Goal: Task Accomplishment & Management: Complete application form

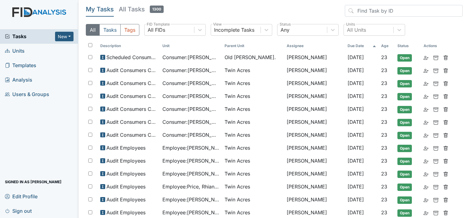
click at [27, 49] on link "Units" at bounding box center [39, 51] width 78 height 14
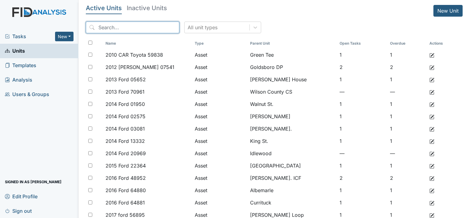
click at [105, 27] on input "search" at bounding box center [132, 28] width 93 height 12
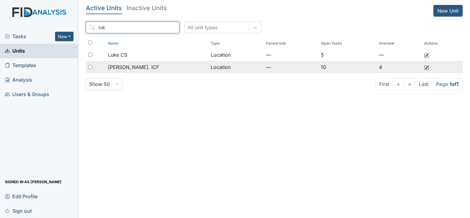
type input "luk"
click at [160, 69] on div "[PERSON_NAME]. ICF" at bounding box center [157, 66] width 98 height 7
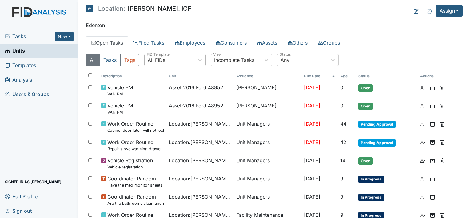
click at [174, 59] on div "All FIDs" at bounding box center [170, 59] width 50 height 11
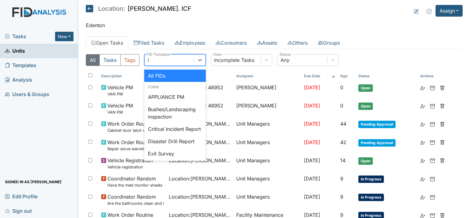
type input "it"
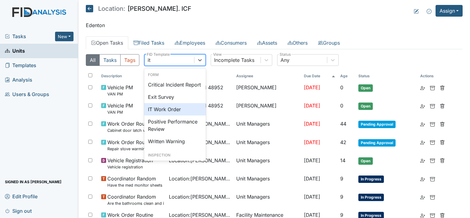
click at [175, 115] on div "IT Work Order" at bounding box center [174, 109] width 61 height 12
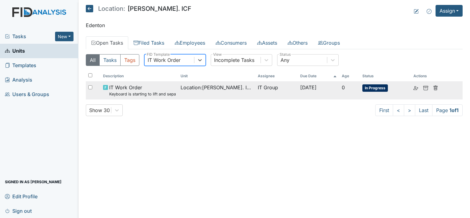
click at [178, 85] on td "Location : Luke St. ICF" at bounding box center [216, 90] width 77 height 18
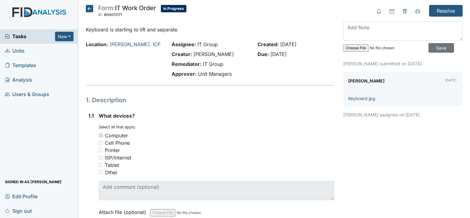
click at [86, 8] on icon at bounding box center [89, 8] width 7 height 7
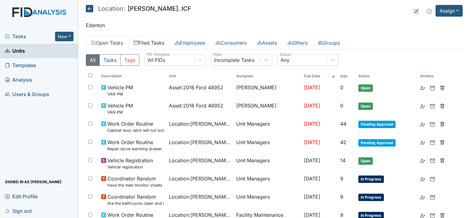
click at [156, 42] on link "Filed Tasks" at bounding box center [148, 42] width 41 height 13
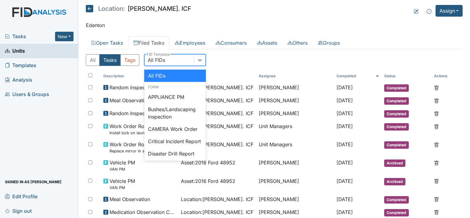
click at [162, 63] on div "All FIDs" at bounding box center [157, 59] width 18 height 7
type input "it"
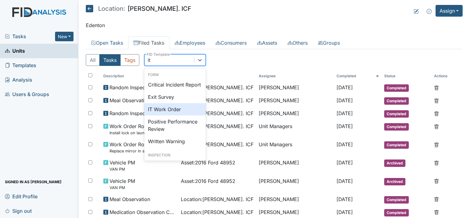
click at [169, 115] on div "IT Work Order" at bounding box center [174, 109] width 61 height 12
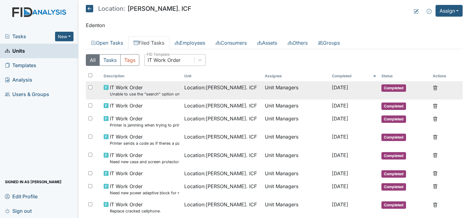
click at [163, 97] on td "IT Work Order Unable to use the "search" option on cameras." at bounding box center [141, 90] width 81 height 18
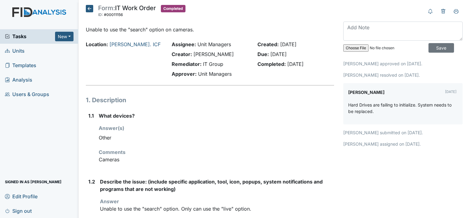
click at [87, 10] on icon at bounding box center [89, 8] width 7 height 7
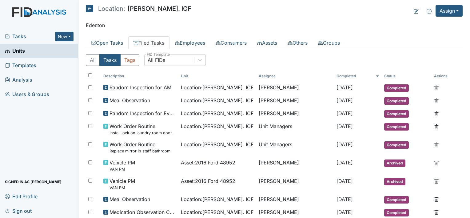
click at [89, 7] on icon at bounding box center [89, 8] width 7 height 7
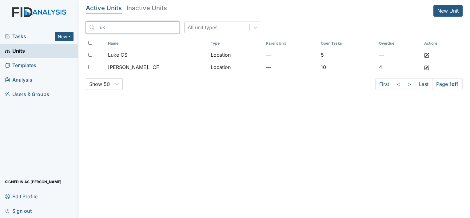
click at [161, 28] on input "luk" at bounding box center [132, 28] width 93 height 12
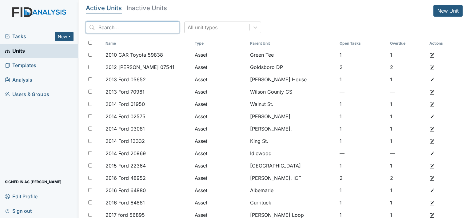
click at [138, 29] on input "search" at bounding box center [132, 28] width 93 height 12
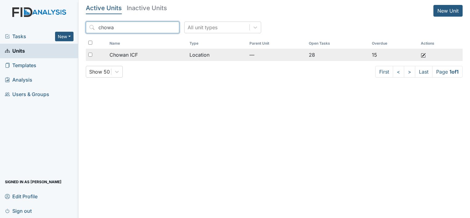
type input "chowa"
click at [153, 57] on div "Chowan ICF" at bounding box center [146, 54] width 75 height 7
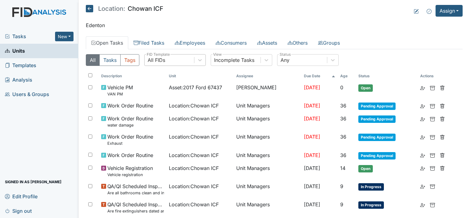
click at [168, 63] on div "All FIDs" at bounding box center [170, 59] width 50 height 11
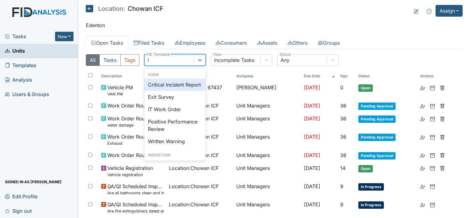
type input "it"
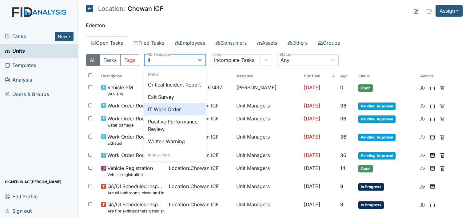
click at [165, 115] on div "IT Work Order" at bounding box center [174, 109] width 61 height 12
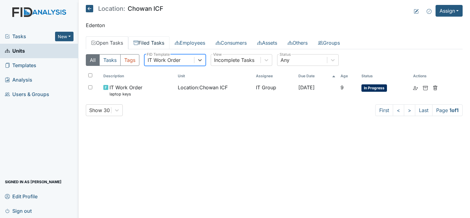
click at [145, 42] on link "Filed Tasks" at bounding box center [148, 42] width 41 height 13
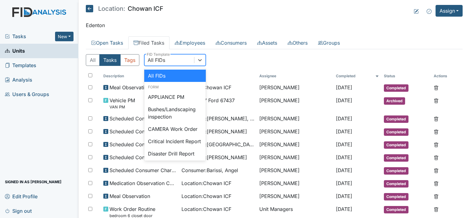
click at [156, 60] on div "All FIDs" at bounding box center [157, 59] width 18 height 7
type input "it"
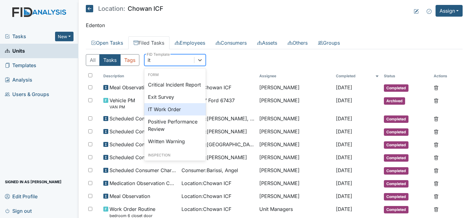
click at [176, 115] on div "IT Work Order" at bounding box center [174, 109] width 61 height 12
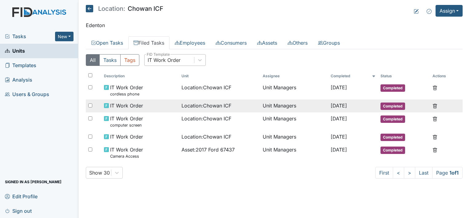
click at [165, 104] on div "IT Work Order" at bounding box center [140, 105] width 73 height 7
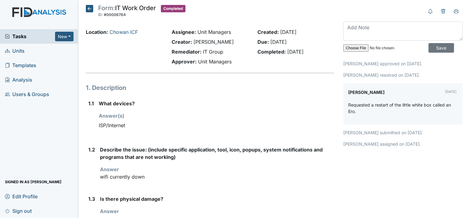
click at [91, 9] on icon at bounding box center [89, 8] width 7 height 7
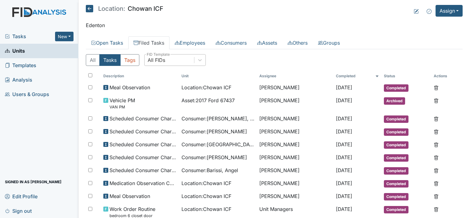
click at [171, 63] on div "All FIDs" at bounding box center [170, 59] width 50 height 11
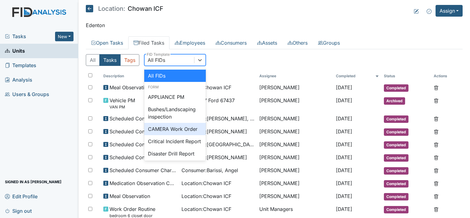
click at [187, 127] on div "CAMERA Work Order" at bounding box center [174, 129] width 61 height 12
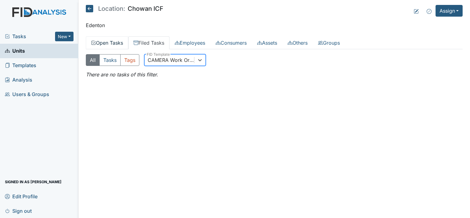
click at [109, 43] on link "Open Tasks" at bounding box center [107, 42] width 42 height 13
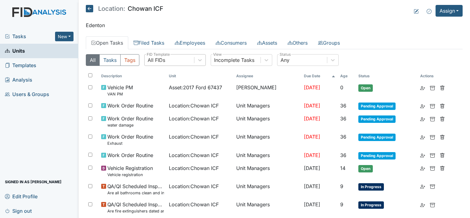
click at [152, 64] on div "All FIDs" at bounding box center [170, 59] width 50 height 11
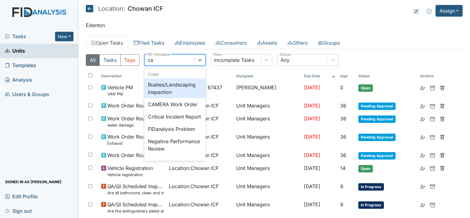
type input "cam"
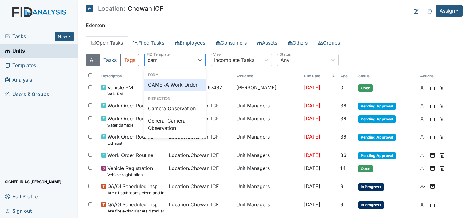
click at [175, 82] on div "CAMERA Work Order" at bounding box center [174, 84] width 61 height 12
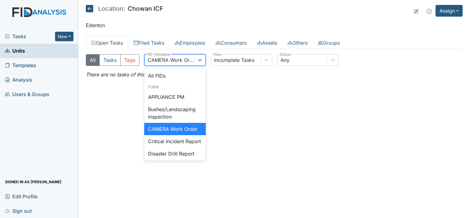
click at [189, 58] on div "CAMERA Work Order" at bounding box center [171, 59] width 47 height 7
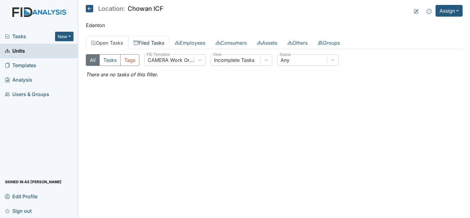
click at [158, 41] on link "Filed Tasks" at bounding box center [148, 42] width 41 height 13
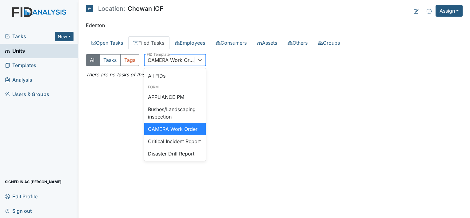
click at [163, 60] on div "CAMERA Work Order" at bounding box center [171, 59] width 47 height 7
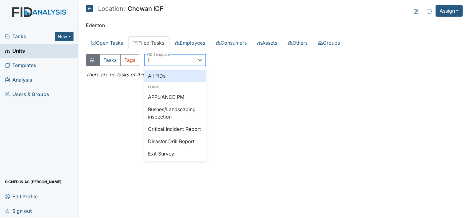
type input "it"
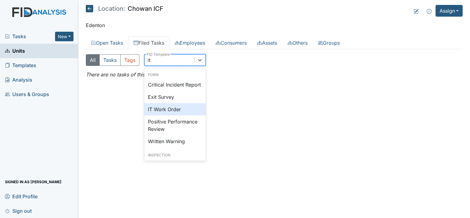
click at [166, 114] on div "IT Work Order" at bounding box center [174, 109] width 61 height 12
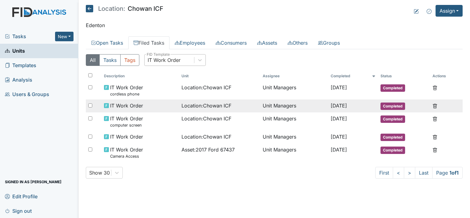
click at [169, 106] on div "IT Work Order" at bounding box center [140, 105] width 73 height 7
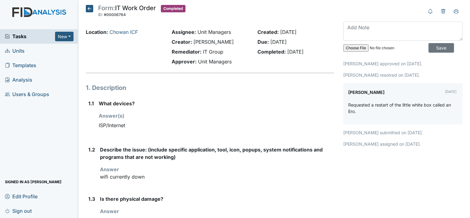
click at [88, 10] on icon at bounding box center [89, 8] width 7 height 7
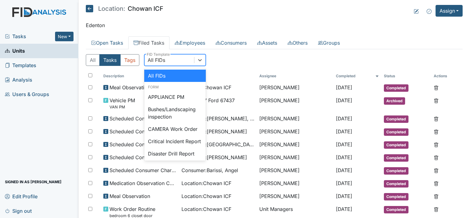
click at [167, 58] on div "All FIDs" at bounding box center [170, 59] width 50 height 11
type input "it"
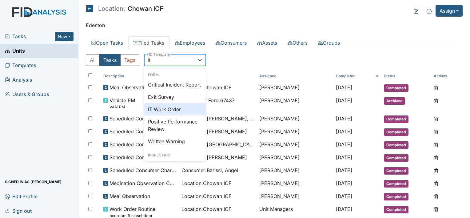
click at [180, 115] on div "IT Work Order" at bounding box center [174, 109] width 61 height 12
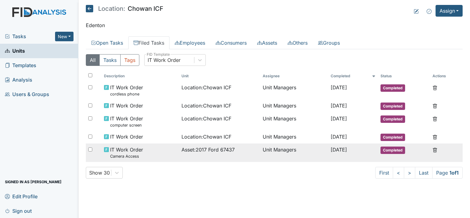
click at [182, 152] on span "Asset : 2017 Ford 67437" at bounding box center [207, 149] width 53 height 7
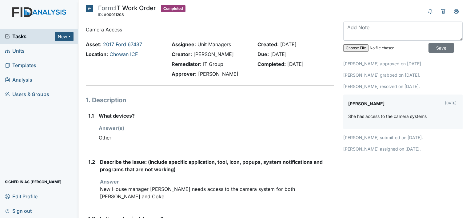
click at [91, 10] on icon at bounding box center [89, 8] width 7 height 7
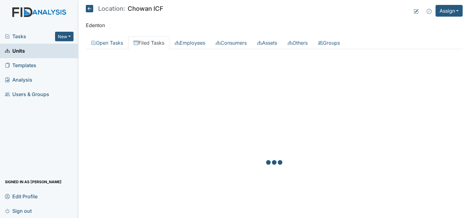
click at [89, 8] on icon at bounding box center [89, 8] width 7 height 7
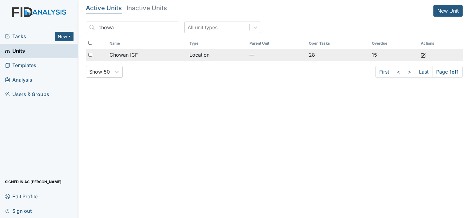
click at [146, 56] on div "Chowan ICF" at bounding box center [146, 54] width 75 height 7
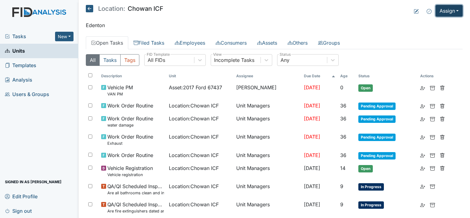
click at [446, 13] on button "Assign" at bounding box center [448, 11] width 27 height 12
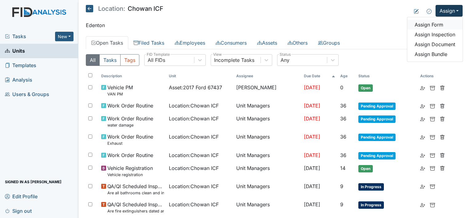
click at [434, 24] on link "Assign Form" at bounding box center [434, 25] width 55 height 10
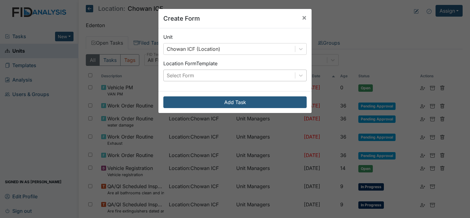
click at [252, 76] on div "Select Form" at bounding box center [229, 75] width 131 height 11
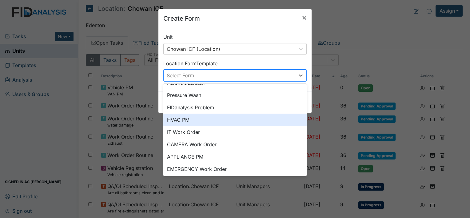
scroll to position [69, 0]
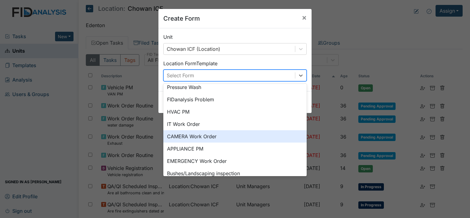
click at [166, 133] on div "CAMERA Work Order" at bounding box center [234, 136] width 143 height 12
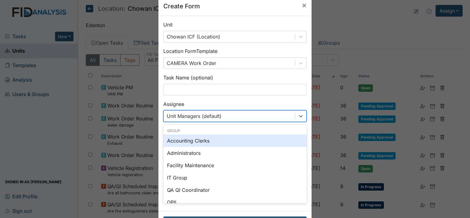
click at [245, 122] on div "option Accounting Clerks focused, 0 of 2. 131 results available. Use Up and Dow…" at bounding box center [234, 116] width 143 height 12
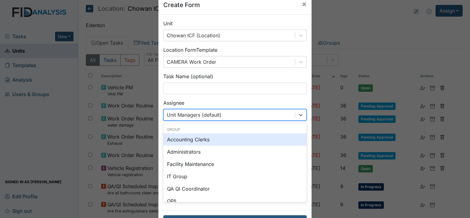
scroll to position [14, 0]
click at [300, 76] on div "Task Name (optional)" at bounding box center [234, 84] width 143 height 22
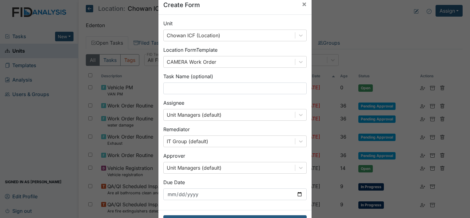
click at [308, 203] on div "Unit Chowan ICF (Location) Location Form Template CAMERA Work Order Task Name (…" at bounding box center [234, 112] width 153 height 195
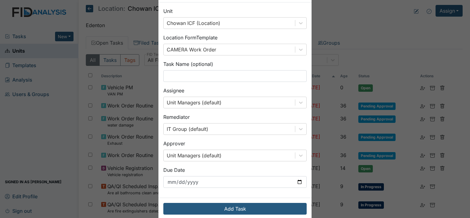
scroll to position [36, 0]
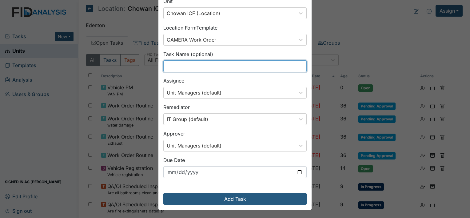
click at [229, 61] on input "text" at bounding box center [234, 66] width 143 height 12
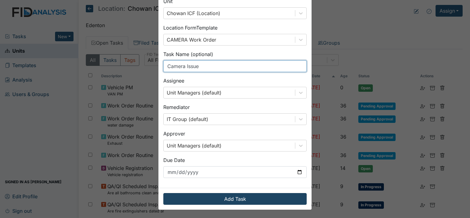
type input "Camera Issue"
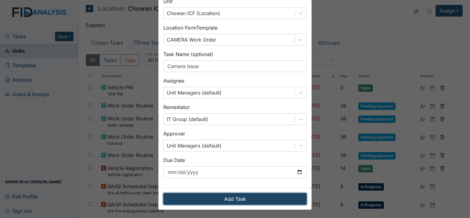
click at [234, 199] on button "Add Task" at bounding box center [234, 199] width 143 height 12
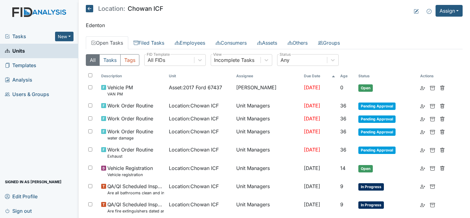
click at [104, 40] on link "Open Tasks" at bounding box center [107, 42] width 42 height 13
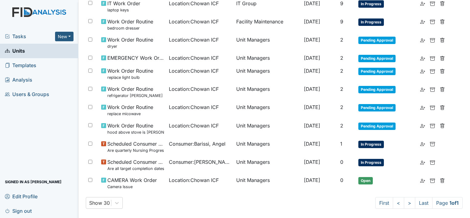
scroll to position [260, 0]
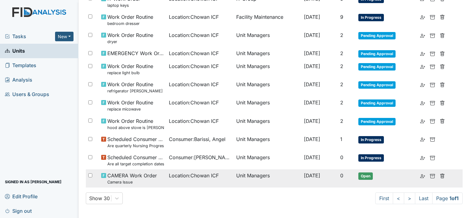
click at [252, 176] on td "Unit Managers" at bounding box center [268, 178] width 68 height 18
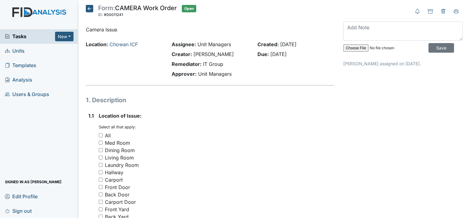
click at [100, 134] on input "All" at bounding box center [101, 135] width 4 height 4
checkbox input "true"
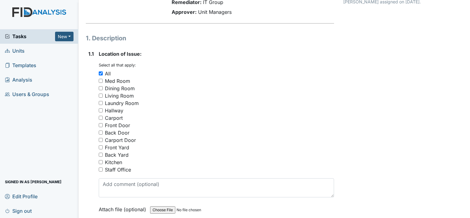
scroll to position [63, 0]
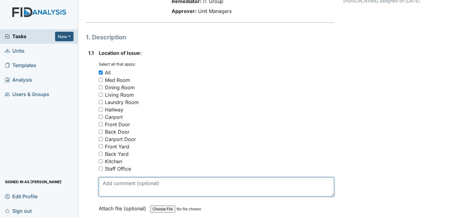
click at [156, 180] on textarea at bounding box center [216, 186] width 235 height 19
type textarea "Camera"
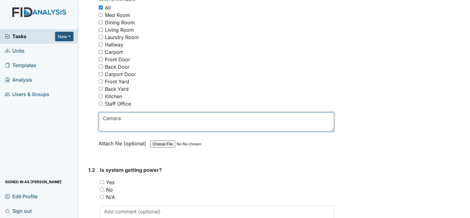
scroll to position [127, 0]
drag, startPoint x: 129, startPoint y: 121, endPoint x: 90, endPoint y: 114, distance: 39.2
click at [90, 114] on div "1.1 Location of Issue: You must select one or more of the below options. Select…" at bounding box center [210, 71] width 248 height 172
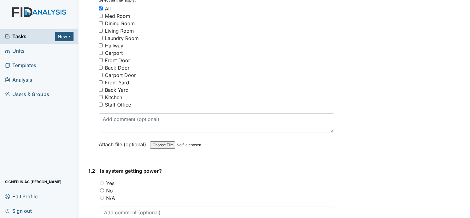
click at [102, 182] on input "Yes" at bounding box center [102, 183] width 4 height 4
radio input "true"
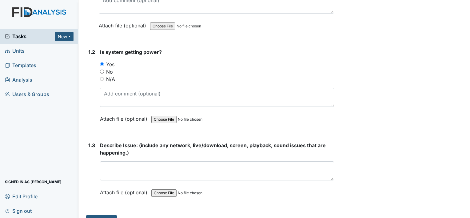
scroll to position [258, 0]
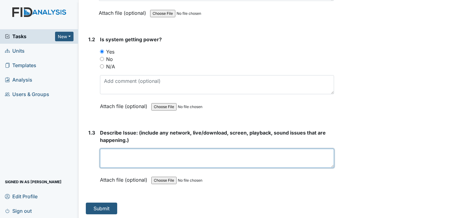
click at [172, 157] on textarea at bounding box center [217, 158] width 234 height 19
type textarea "C"
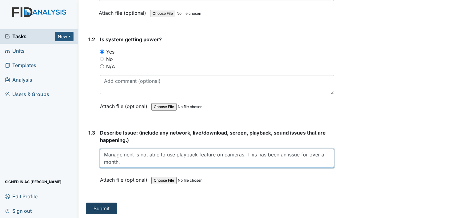
type textarea "Management is not able to use playback feature on cameras. This has been an iss…"
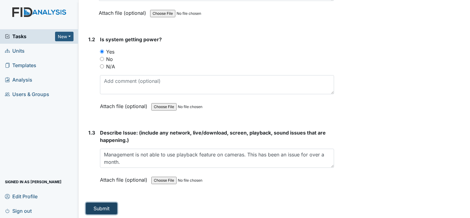
click at [104, 206] on button "Submit" at bounding box center [101, 208] width 31 height 12
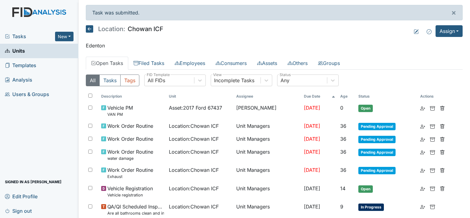
click at [90, 27] on icon at bounding box center [89, 28] width 7 height 7
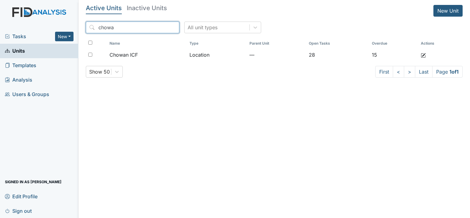
click at [161, 26] on input "chowa" at bounding box center [132, 28] width 93 height 12
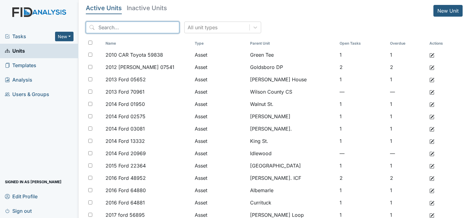
click at [147, 28] on input "search" at bounding box center [132, 28] width 93 height 12
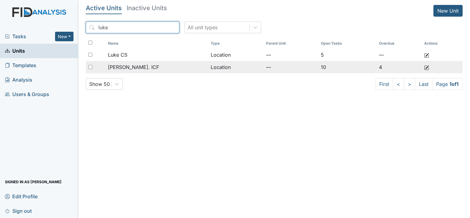
type input "luke"
click at [127, 64] on span "[PERSON_NAME]. ICF" at bounding box center [133, 66] width 51 height 7
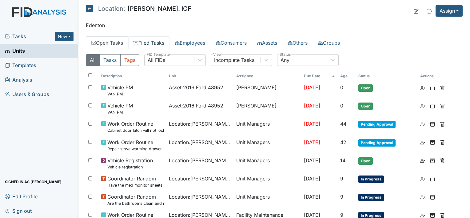
click at [140, 42] on link "Filed Tasks" at bounding box center [148, 42] width 41 height 13
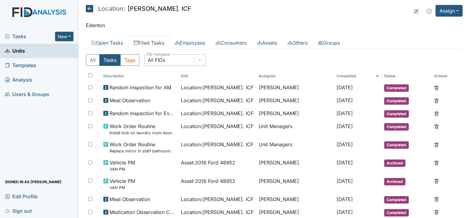
click at [188, 60] on div "All FIDs" at bounding box center [170, 59] width 50 height 11
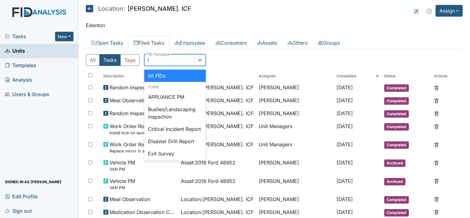
type input "it"
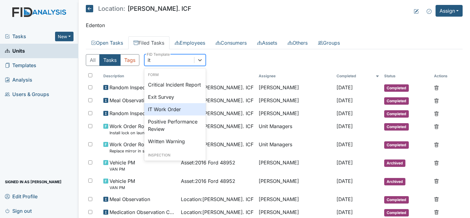
click at [175, 114] on div "IT Work Order" at bounding box center [174, 109] width 61 height 12
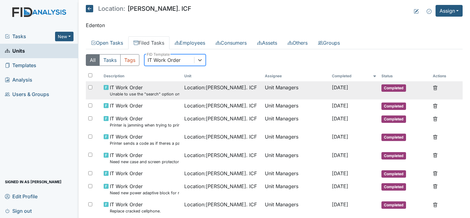
click at [169, 89] on span "IT Work Order Unable to use the "search" option on cameras." at bounding box center [144, 90] width 69 height 13
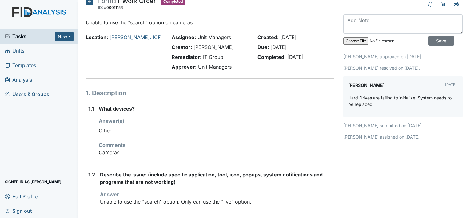
scroll to position [10, 0]
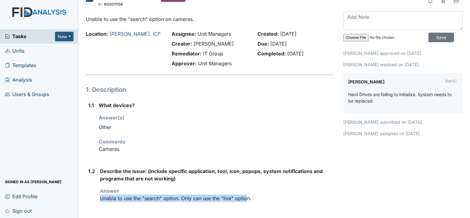
drag, startPoint x: 100, startPoint y: 197, endPoint x: 247, endPoint y: 203, distance: 147.1
click at [247, 203] on div "Describe the issue: (include specific application, tool, icon, popups, system n…" at bounding box center [217, 186] width 234 height 39
click at [260, 200] on p "Unable to use the "search" option. Only can use the "live" option." at bounding box center [217, 197] width 234 height 7
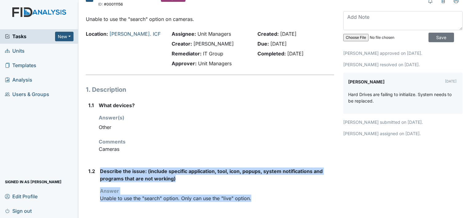
drag, startPoint x: 260, startPoint y: 200, endPoint x: 97, endPoint y: 200, distance: 163.0
click at [97, 200] on div "1.2 Describe the issue: (include specific application, tool, icon, popups, syst…" at bounding box center [210, 186] width 248 height 39
click at [176, 200] on p "Unable to use the "search" option. Only can use the "live" option." at bounding box center [217, 197] width 234 height 7
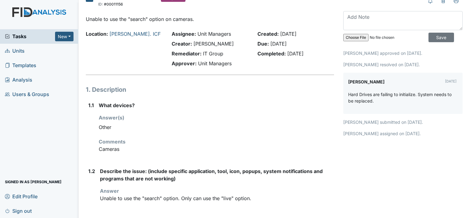
click at [176, 200] on p "Unable to use the "search" option. Only can use the "live" option." at bounding box center [217, 197] width 234 height 7
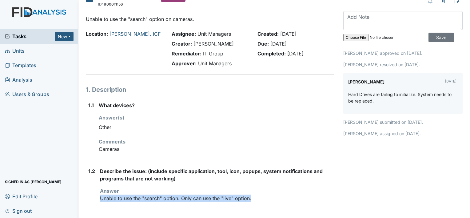
drag, startPoint x: 253, startPoint y: 200, endPoint x: 99, endPoint y: 202, distance: 154.7
click at [99, 202] on div "1.2 Describe the issue: (include specific application, tool, icon, popups, syst…" at bounding box center [210, 186] width 248 height 39
drag, startPoint x: 99, startPoint y: 202, endPoint x: 128, endPoint y: 197, distance: 29.6
click at [128, 197] on p "Unable to use the "search" option. Only can use the "live" option." at bounding box center [217, 197] width 234 height 7
copy p "Unable to use the "search" option. Only can use the "live" option."
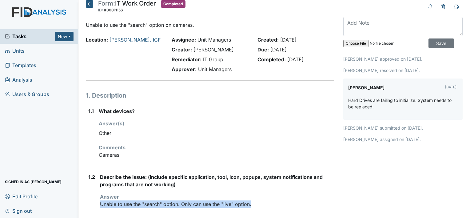
scroll to position [0, 0]
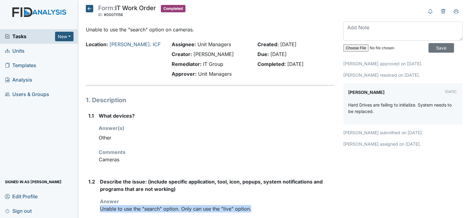
click at [89, 10] on icon at bounding box center [89, 8] width 7 height 7
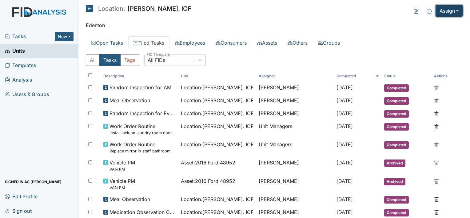
click at [435, 12] on button "Assign" at bounding box center [448, 11] width 27 height 12
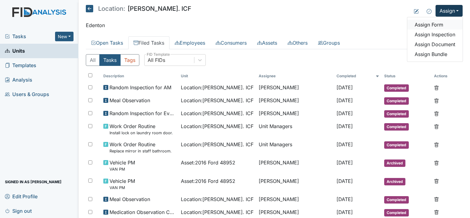
click at [428, 25] on link "Assign Form" at bounding box center [434, 25] width 55 height 10
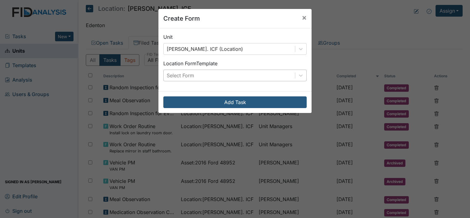
click at [233, 75] on div "Select Form" at bounding box center [229, 75] width 131 height 11
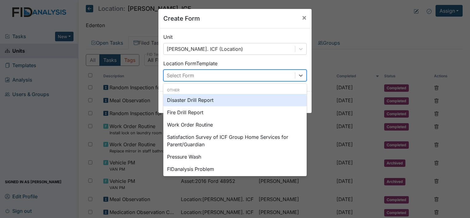
type input "v"
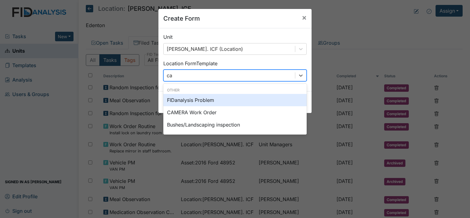
type input "cam"
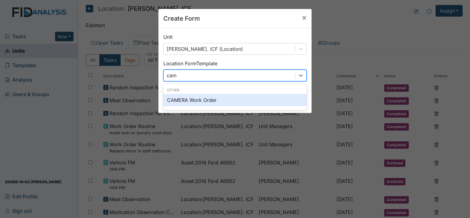
click at [210, 99] on div "CAMERA Work Order" at bounding box center [234, 100] width 143 height 12
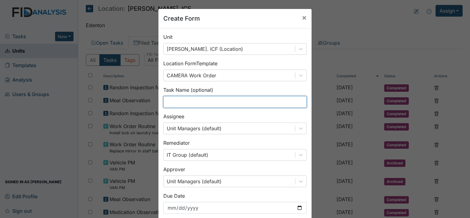
click at [184, 97] on input "text" at bounding box center [234, 102] width 143 height 12
type input "S"
click at [165, 102] on input "Playback/search feature not working" at bounding box center [234, 102] width 143 height 12
type input "Camera Playback/search feature not working"
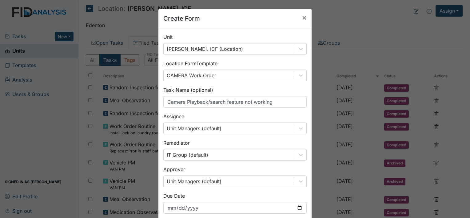
click at [306, 196] on div "Unit Luke St. ICF (Location) Location Form Template CAMERA Work Order Task Name…" at bounding box center [234, 125] width 153 height 195
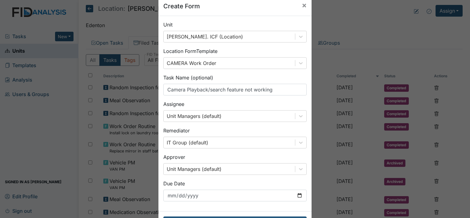
scroll to position [36, 0]
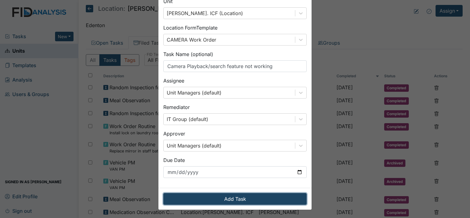
click at [237, 197] on button "Add Task" at bounding box center [234, 199] width 143 height 12
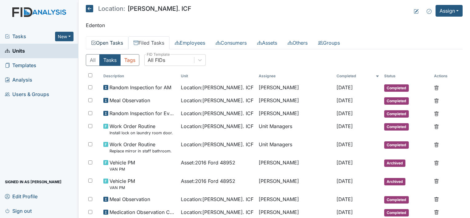
click at [104, 39] on link "Open Tasks" at bounding box center [107, 42] width 42 height 13
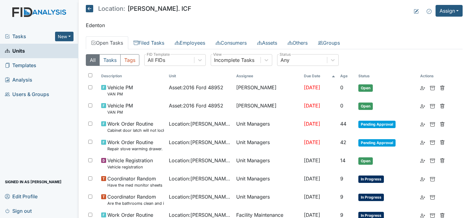
scroll to position [89, 0]
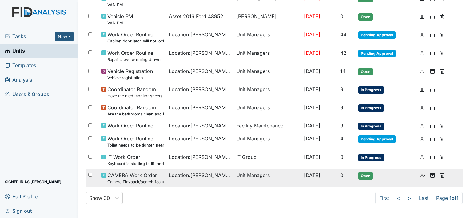
click at [234, 171] on td "Unit Managers" at bounding box center [268, 178] width 68 height 18
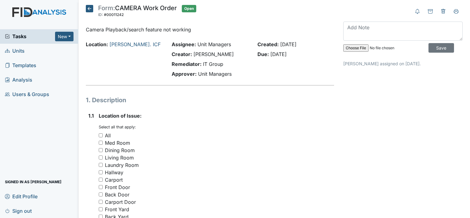
click at [101, 133] on input "All" at bounding box center [101, 135] width 4 height 4
checkbox input "true"
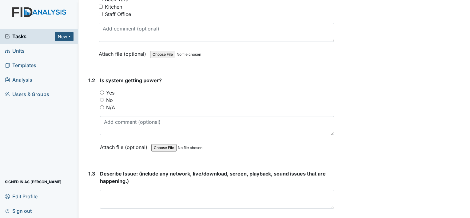
scroll to position [221, 0]
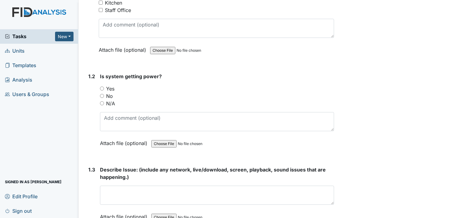
click at [101, 88] on input "Yes" at bounding box center [102, 88] width 4 height 4
radio input "true"
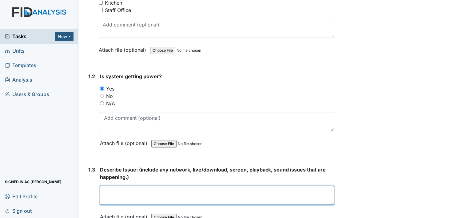
click at [132, 194] on textarea at bounding box center [217, 194] width 234 height 19
drag, startPoint x: 132, startPoint y: 194, endPoint x: 128, endPoint y: 192, distance: 4.1
paste textarea "Unable to use the "search" option. Only can use the "live" option."
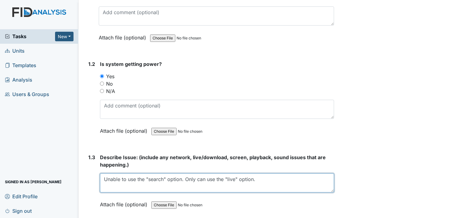
scroll to position [258, 0]
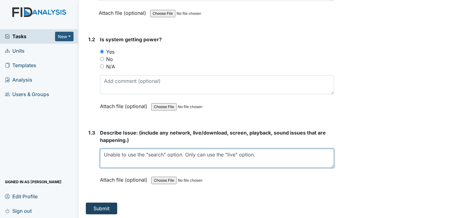
type textarea "Unable to use the "search" option. Only can use the "live" option."
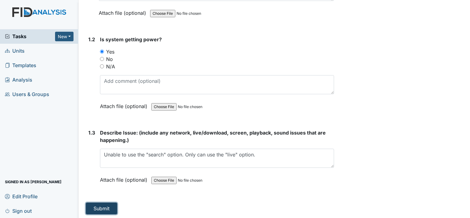
click at [103, 205] on button "Submit" at bounding box center [101, 208] width 31 height 12
